Goal: Transaction & Acquisition: Purchase product/service

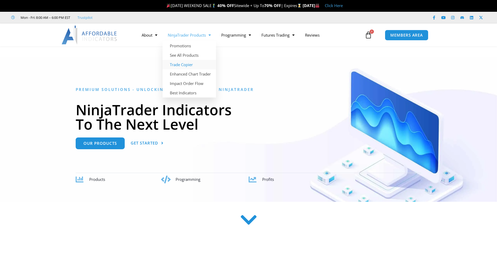
click at [188, 63] on link "Trade Copier" at bounding box center [190, 64] width 54 height 9
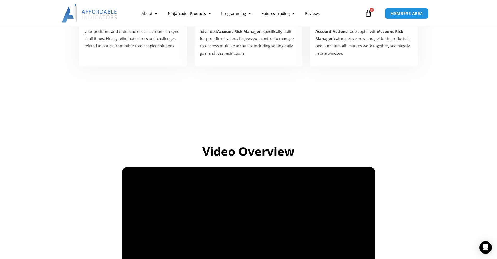
scroll to position [81, 0]
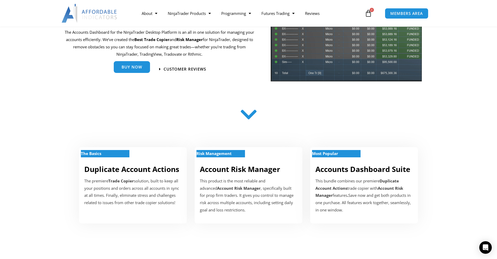
click at [137, 69] on span "Buy Now" at bounding box center [132, 67] width 21 height 4
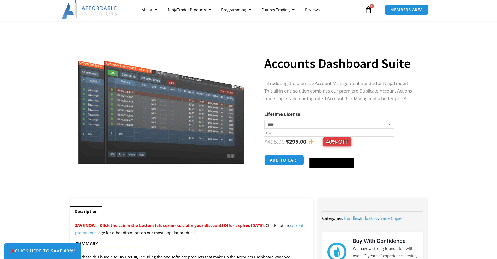
scroll to position [52, 0]
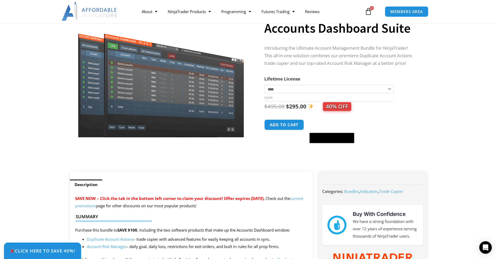
click at [385, 90] on select "**********" at bounding box center [330, 89] width 130 height 8
click at [419, 103] on div "**********" at bounding box center [348, 85] width 166 height 172
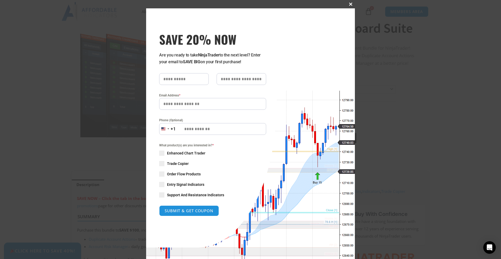
click at [351, 3] on span at bounding box center [351, 4] width 8 height 3
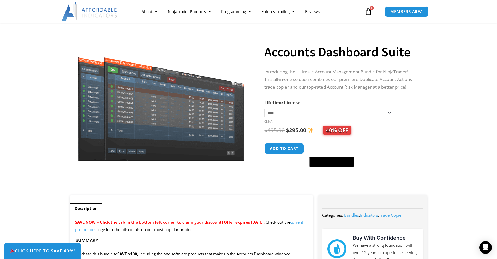
scroll to position [0, 0]
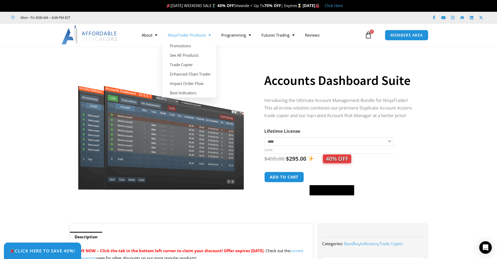
click at [201, 37] on link "NinjaTrader Products" at bounding box center [190, 35] width 54 height 12
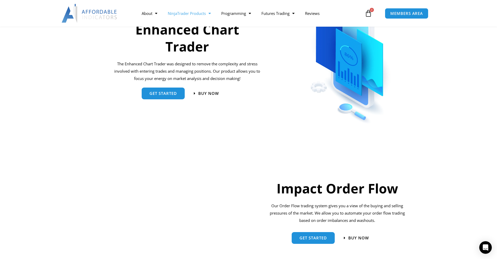
scroll to position [209, 0]
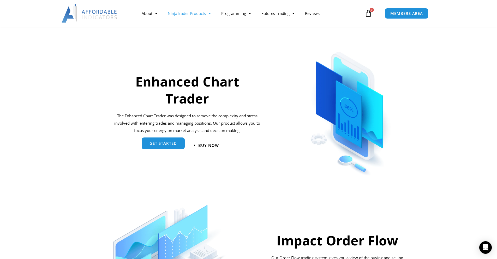
click at [168, 145] on span "get started" at bounding box center [163, 143] width 27 height 4
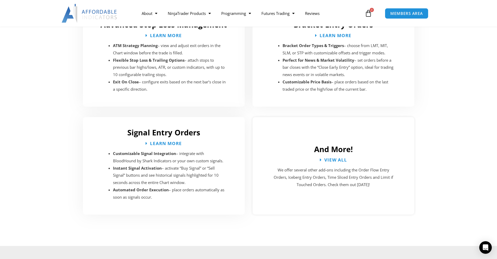
scroll to position [992, 0]
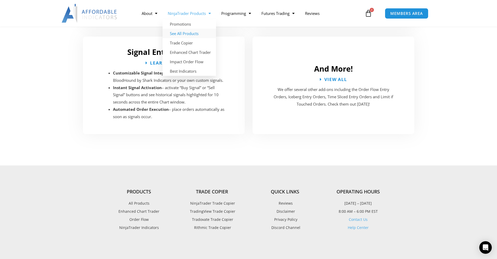
click at [185, 31] on link "See All Products" at bounding box center [190, 33] width 54 height 9
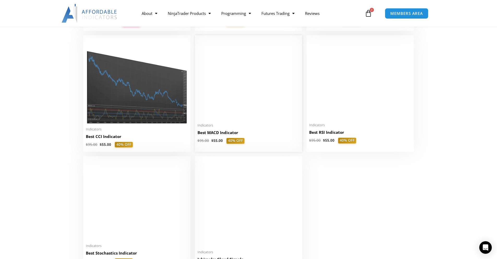
scroll to position [1045, 0]
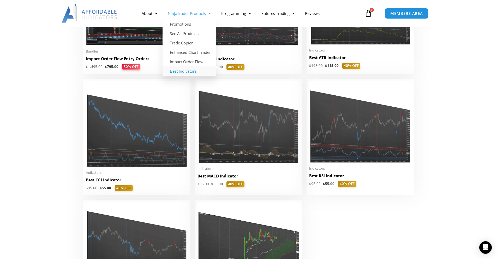
click at [192, 72] on link "Best Indicators" at bounding box center [190, 70] width 54 height 9
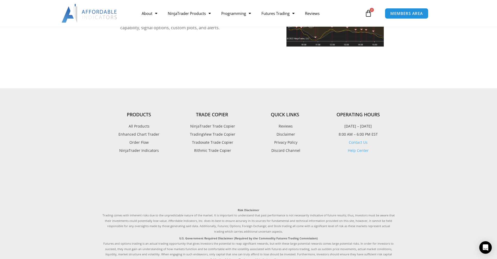
scroll to position [1326, 0]
